Goal: Task Accomplishment & Management: Use online tool/utility

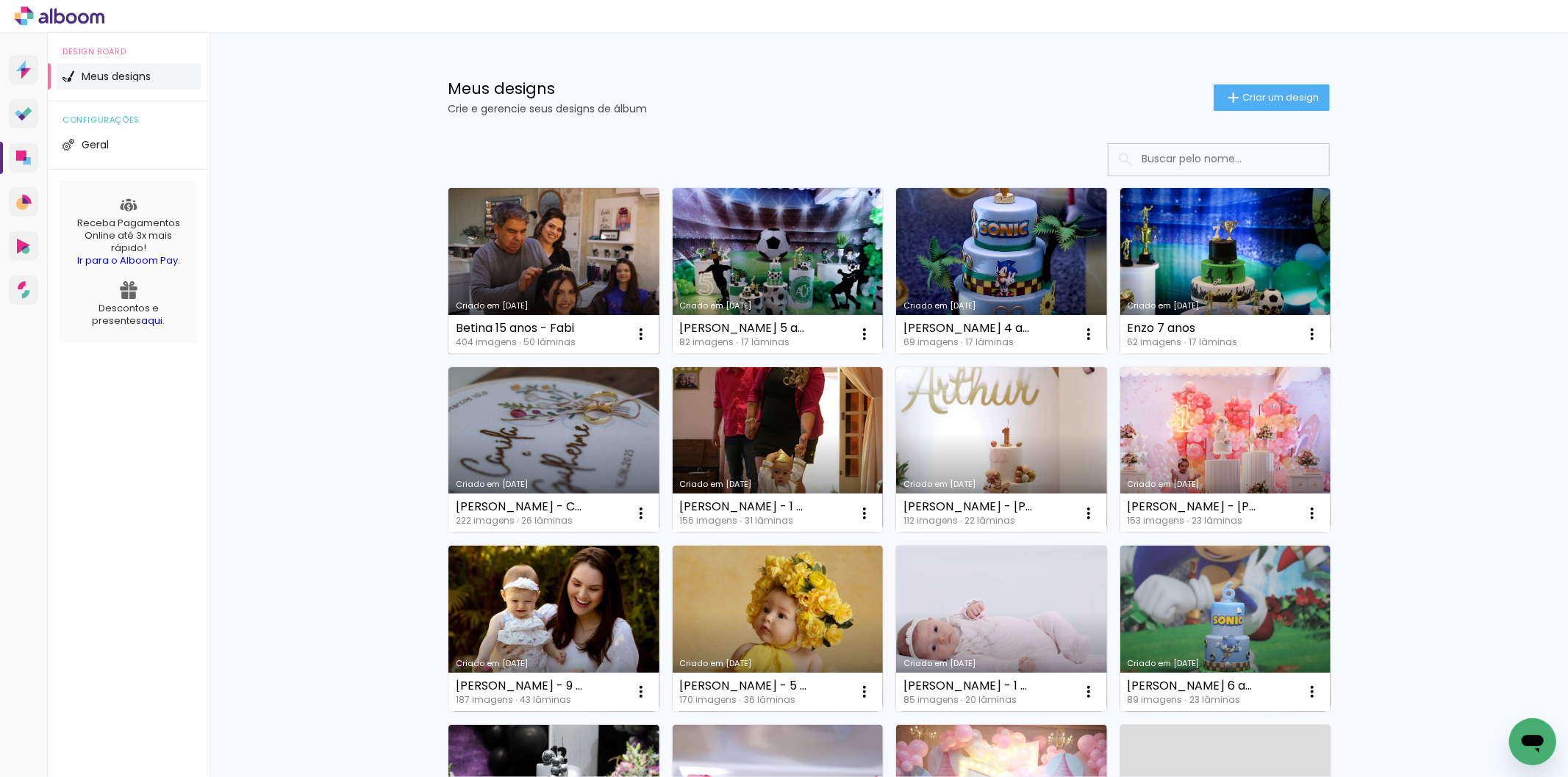
click at [547, 273] on link "Criado em [DATE]" at bounding box center [554, 271] width 211 height 166
